Goal: Check status: Check status

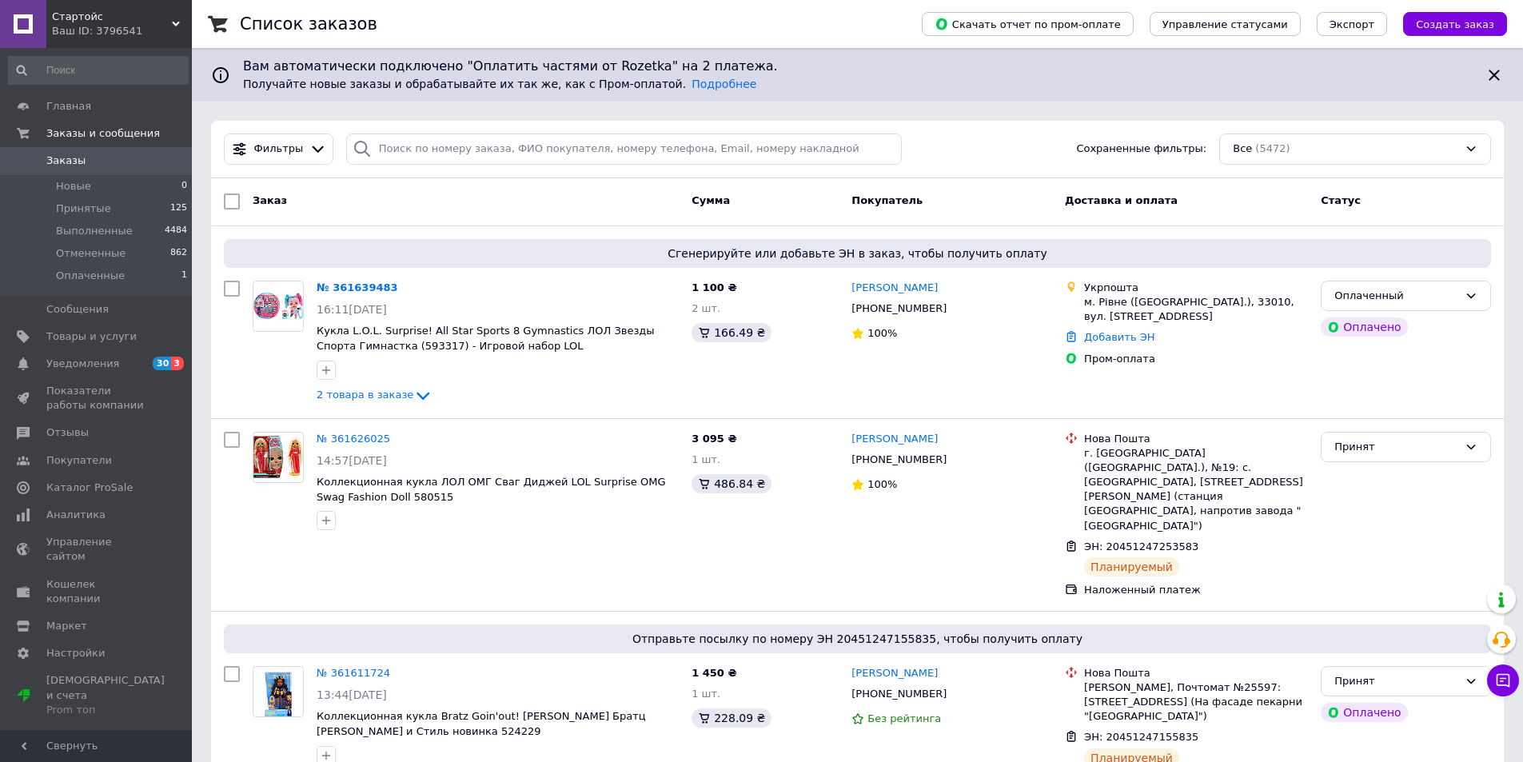
click at [66, 164] on span "Заказы" at bounding box center [65, 161] width 39 height 14
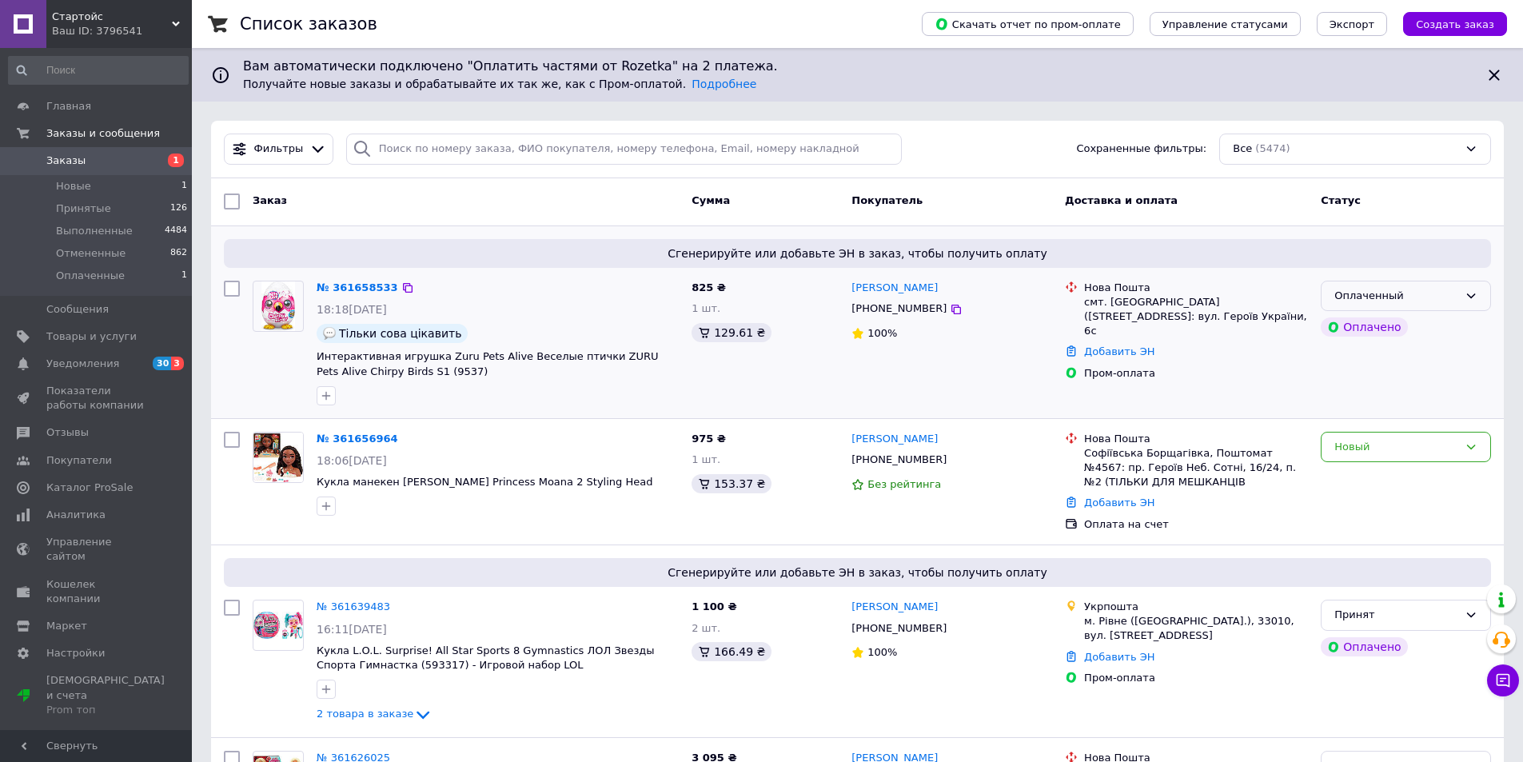
click at [1432, 295] on div "Оплаченный" at bounding box center [1397, 296] width 124 height 17
click at [1386, 329] on li "Принят" at bounding box center [1406, 329] width 169 height 30
click at [106, 335] on span "Товары и услуги" at bounding box center [91, 336] width 90 height 14
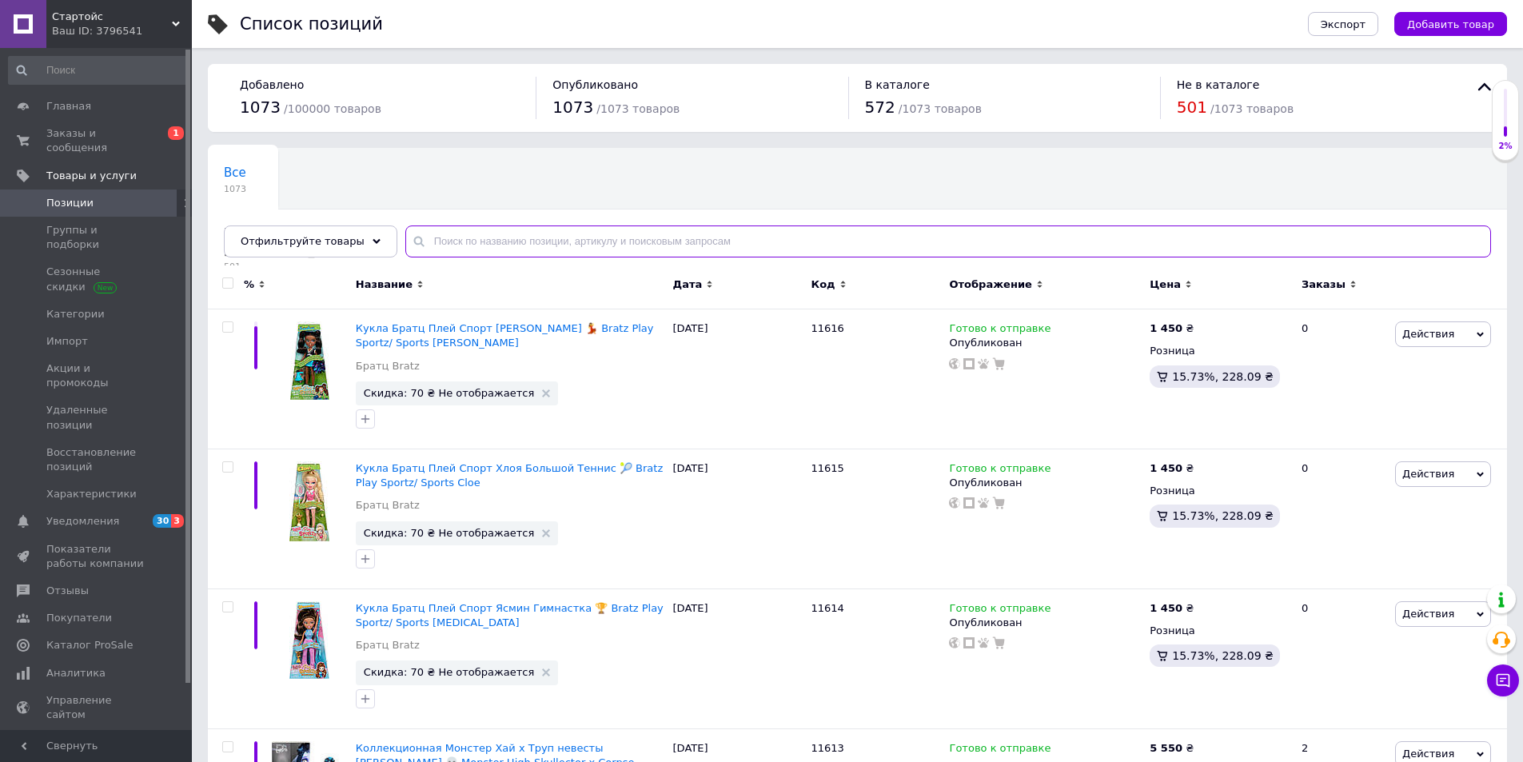
click at [591, 241] on input "text" at bounding box center [948, 241] width 1086 height 32
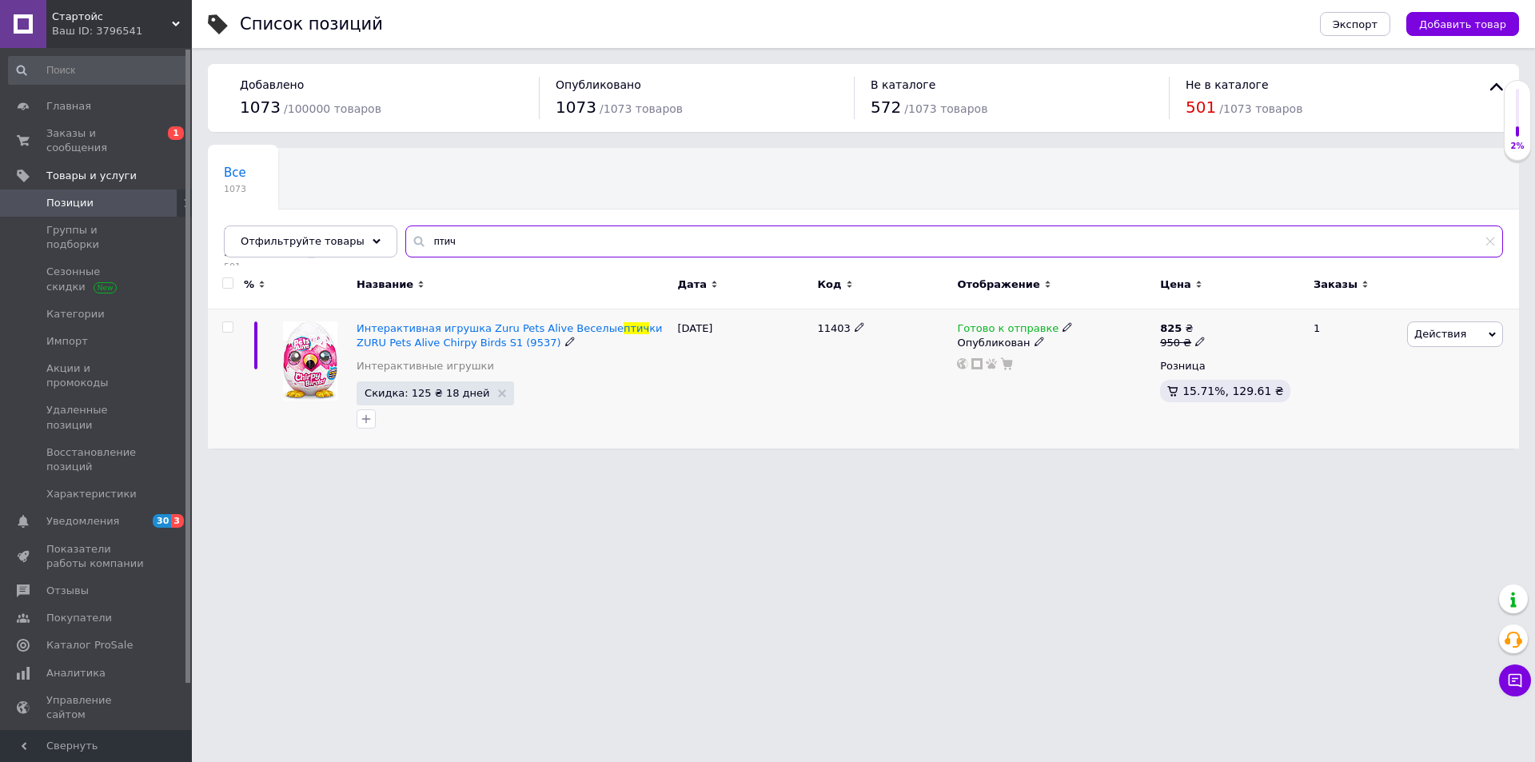
type input "птич"
click at [1048, 325] on div "Готово к отправке" at bounding box center [1015, 328] width 116 height 14
click at [477, 465] on html "Стартойс Ваш ID: 3796541 Сайт Стартойс Кабинет покупателя Проверить состояние с…" at bounding box center [767, 232] width 1535 height 465
click at [114, 134] on span "Заказы и сообщения" at bounding box center [97, 140] width 102 height 29
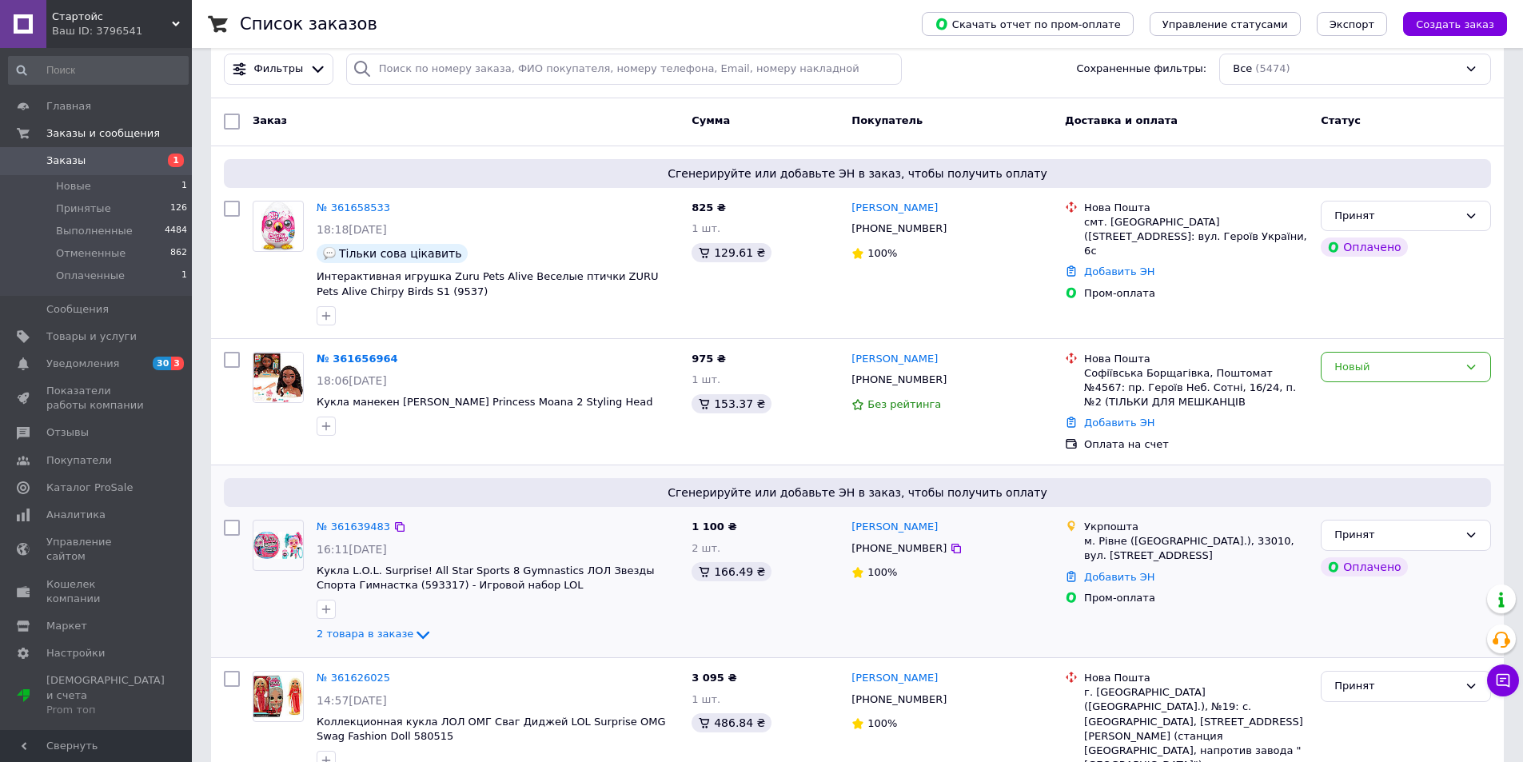
scroll to position [160, 0]
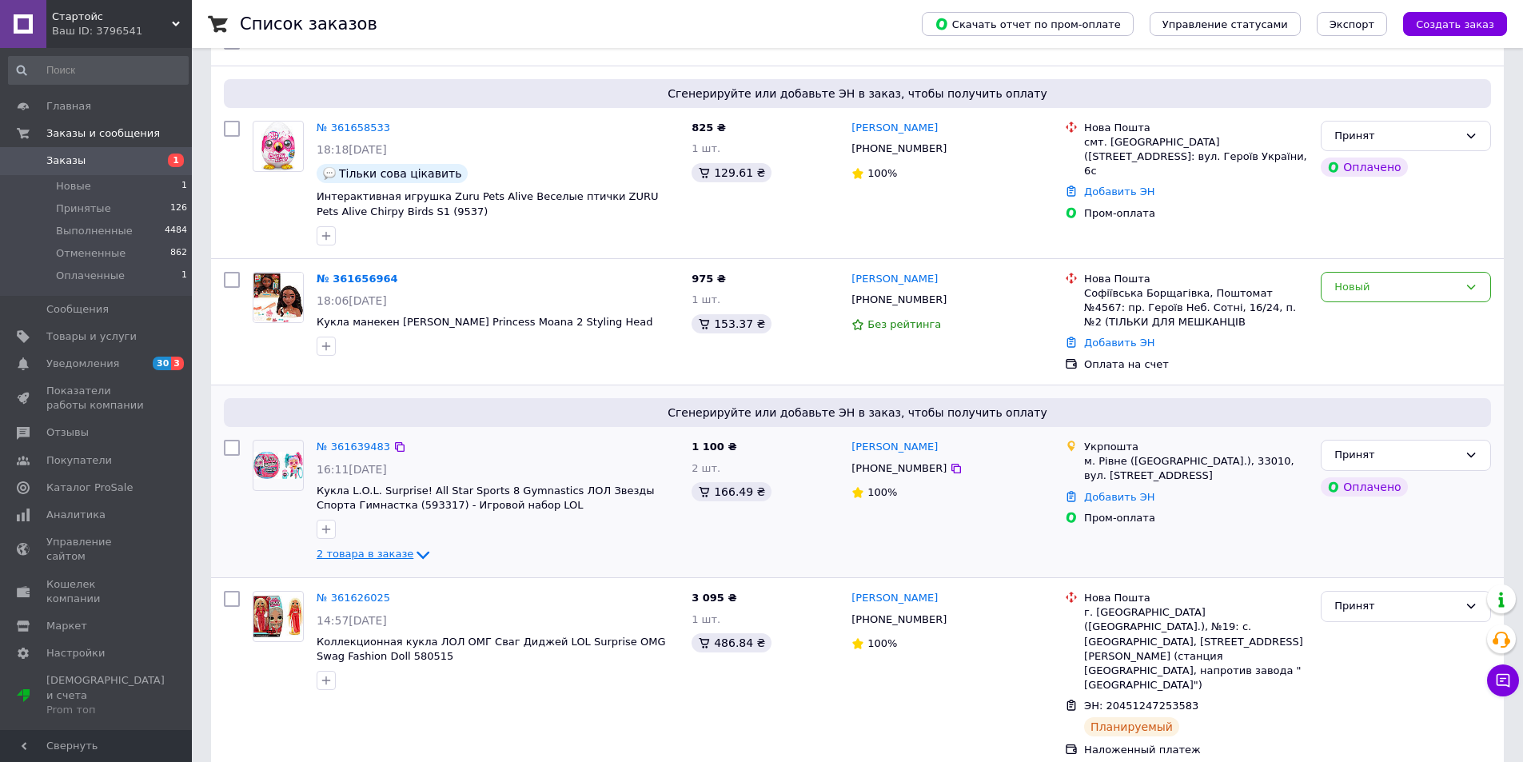
click at [417, 554] on icon at bounding box center [423, 556] width 13 height 8
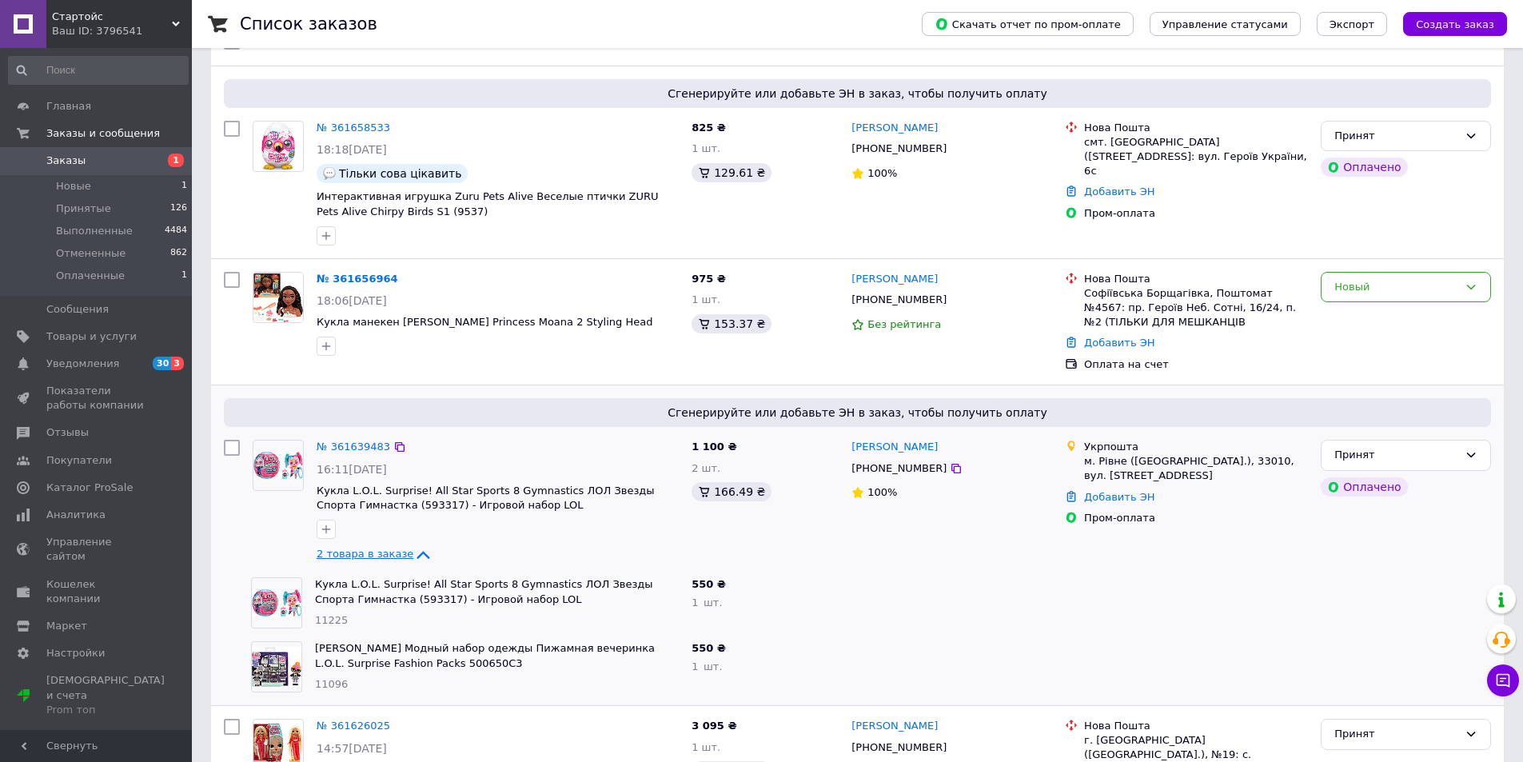
scroll to position [400, 0]
